Goal: Communication & Community: Participate in discussion

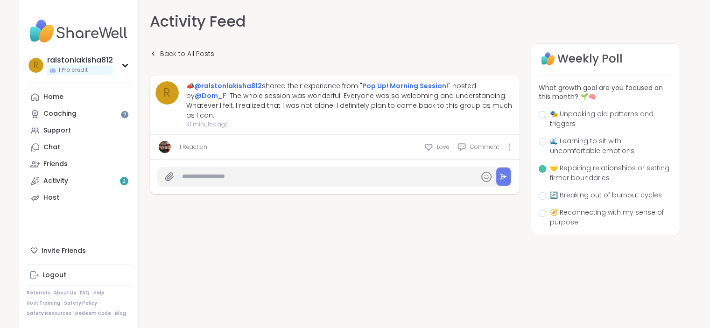
click at [544, 166] on div at bounding box center [542, 168] width 7 height 7
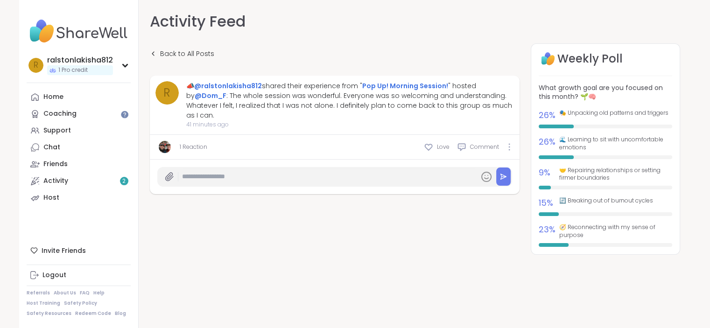
click at [502, 198] on div "Back to All Posts r 📣 @ralstonlakisha812 shared their experience from " Pop Up!…" at bounding box center [415, 163] width 530 height 240
click at [108, 179] on link "Activity 2" at bounding box center [79, 181] width 104 height 17
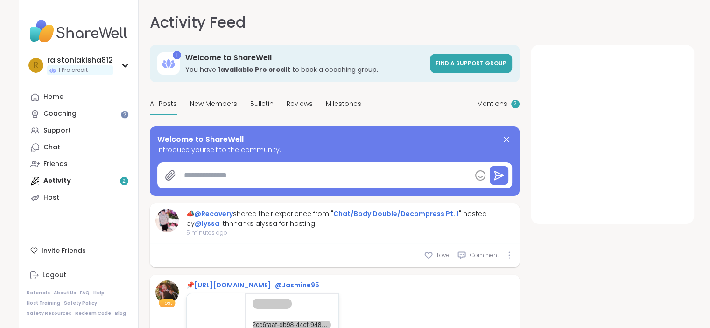
type textarea "*"
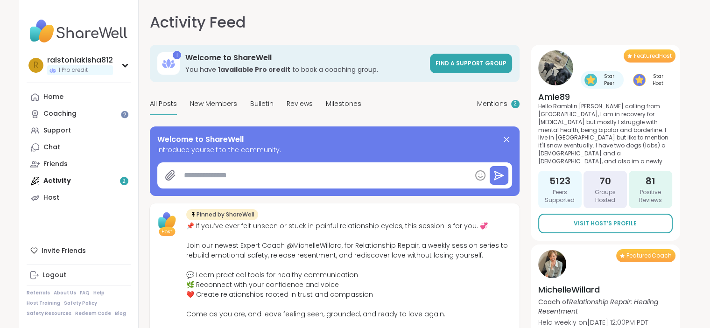
click at [83, 180] on div "Home Coaching Support Chat Friends Activity 2 Host" at bounding box center [79, 148] width 104 height 118
click at [499, 106] on span "Mentions" at bounding box center [492, 104] width 30 height 10
